Goal: Entertainment & Leisure: Consume media (video, audio)

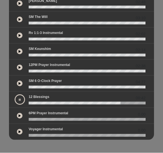
scroll to position [179, 0]
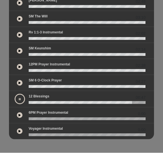
click at [54, 115] on p "6PM Prayer Instrumental" at bounding box center [49, 113] width 40 height 5
click at [30, 114] on p "6PM Prayer Instrumental" at bounding box center [49, 113] width 40 height 5
click at [21, 114] on button at bounding box center [20, 116] width 6 height 6
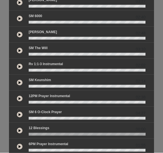
scroll to position [178, 0]
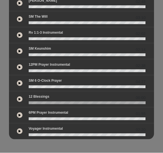
click at [22, 132] on button at bounding box center [20, 132] width 6 height 6
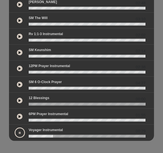
scroll to position [177, 0]
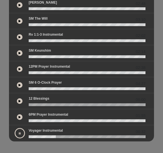
click at [67, 88] on wave at bounding box center [87, 88] width 117 height 3
click at [22, 83] on button at bounding box center [20, 85] width 6 height 6
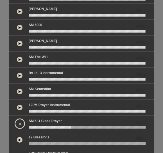
scroll to position [137, 0]
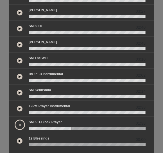
click at [56, 79] on wave at bounding box center [87, 80] width 117 height 3
click at [30, 77] on div "Rv 1:1-3 Instrumental 02:02" at bounding box center [87, 75] width 124 height 7
click at [22, 75] on button at bounding box center [20, 77] width 6 height 6
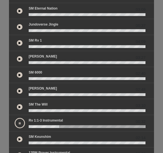
scroll to position [89, 0]
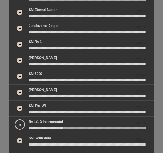
click at [22, 108] on button at bounding box center [20, 109] width 6 height 6
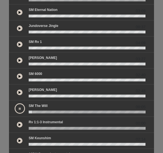
click at [22, 92] on button at bounding box center [20, 93] width 6 height 6
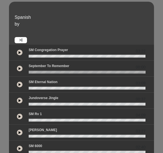
scroll to position [0, 0]
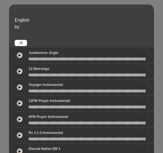
click at [25, 55] on div "Jundoverse Jingle 0.00" at bounding box center [87, 53] width 124 height 7
click at [20, 55] on icon at bounding box center [20, 55] width 2 height 3
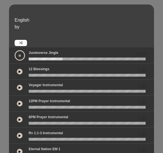
click at [22, 72] on button at bounding box center [20, 72] width 6 height 6
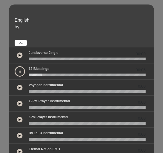
click at [20, 89] on button at bounding box center [20, 88] width 6 height 6
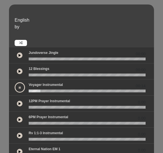
click at [21, 106] on button at bounding box center [20, 104] width 6 height 6
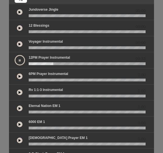
scroll to position [40, 0]
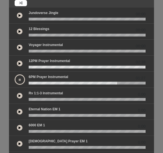
click at [21, 81] on button at bounding box center [20, 80] width 10 height 10
